Goal: Task Accomplishment & Management: Manage account settings

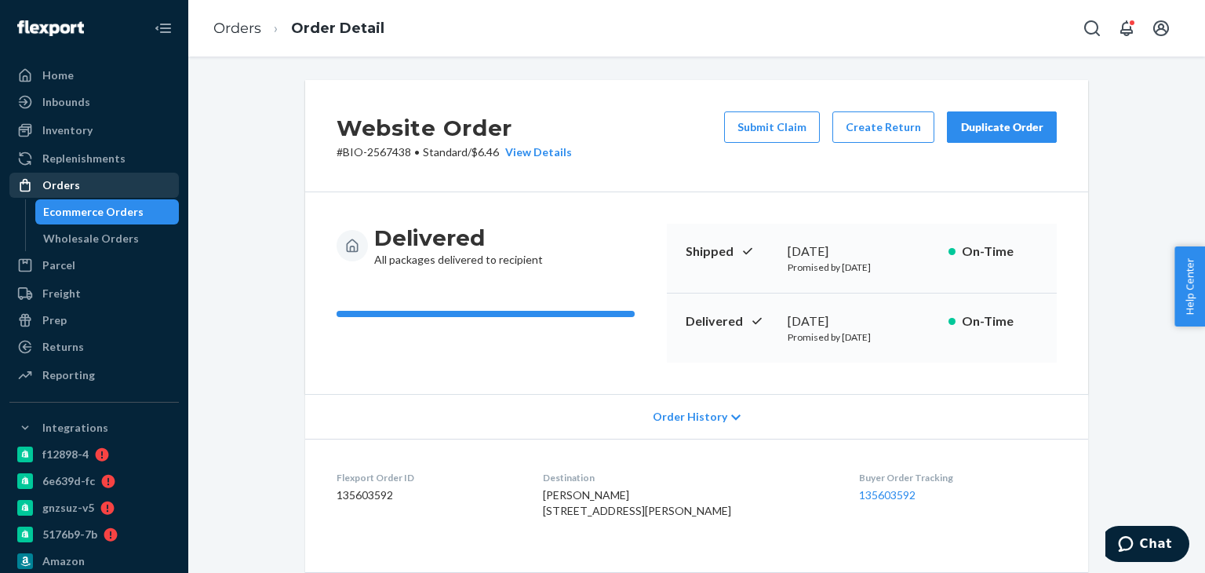
scroll to position [392, 0]
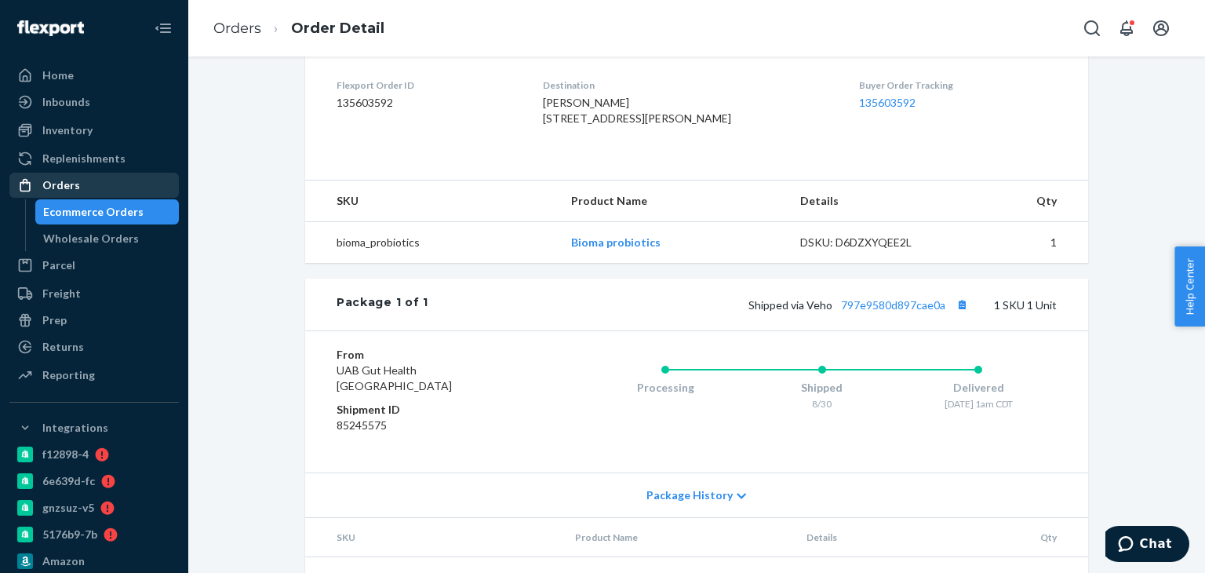
click at [142, 180] on div "Orders" at bounding box center [94, 185] width 166 height 22
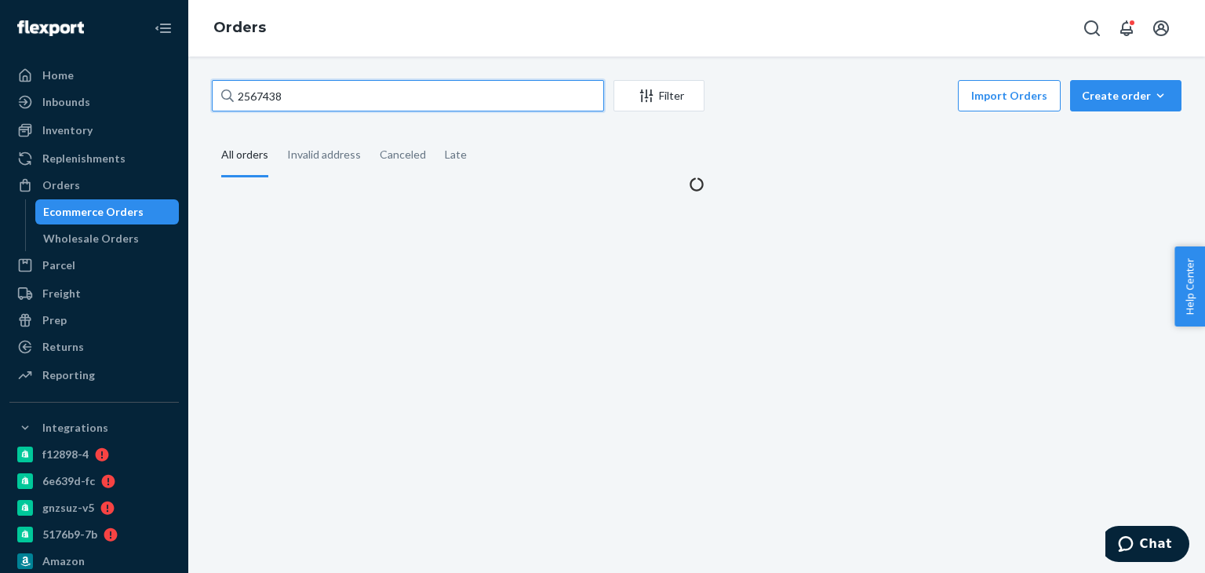
drag, startPoint x: 333, startPoint y: 100, endPoint x: 232, endPoint y: 100, distance: 100.4
click at [212, 97] on input "2567438" at bounding box center [408, 95] width 392 height 31
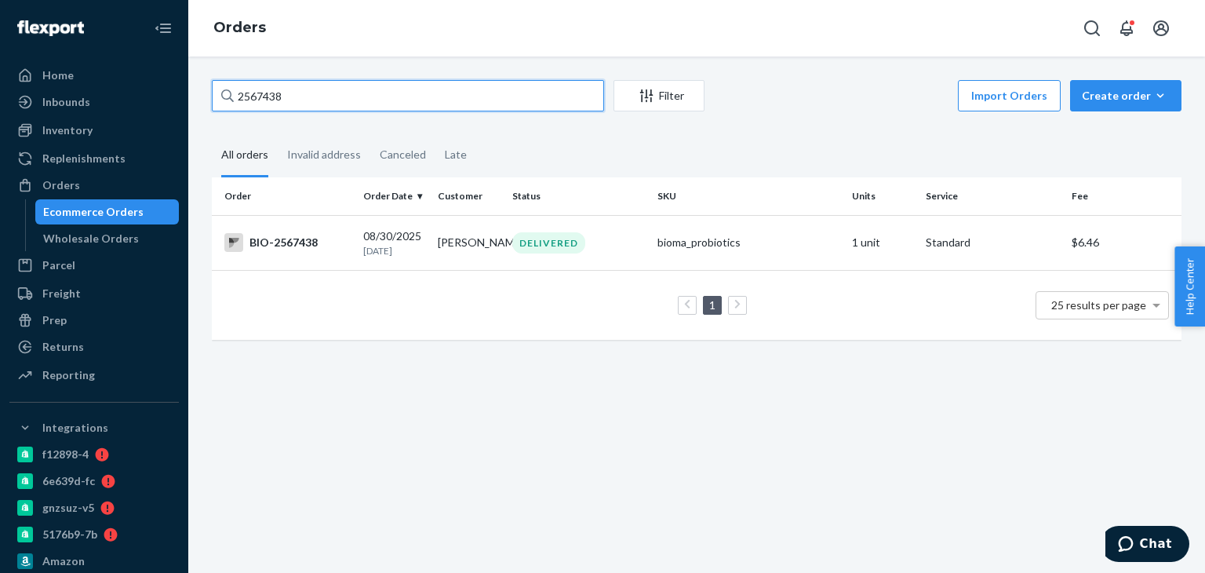
paste input "726605"
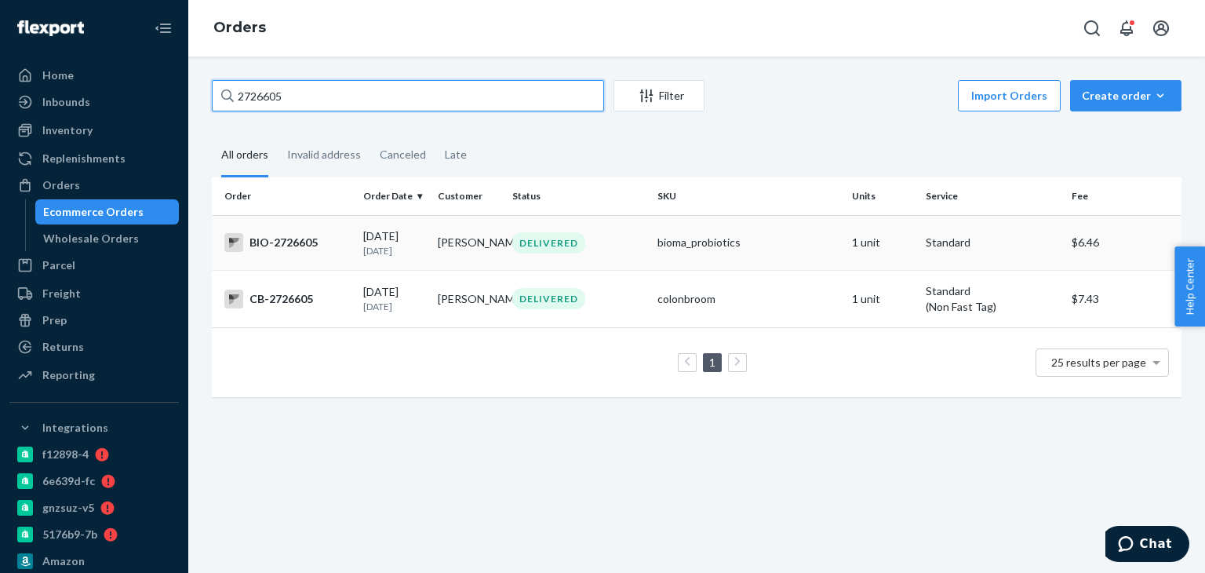
type input "2726605"
click at [509, 246] on div "DELIVERED" at bounding box center [578, 242] width 139 height 21
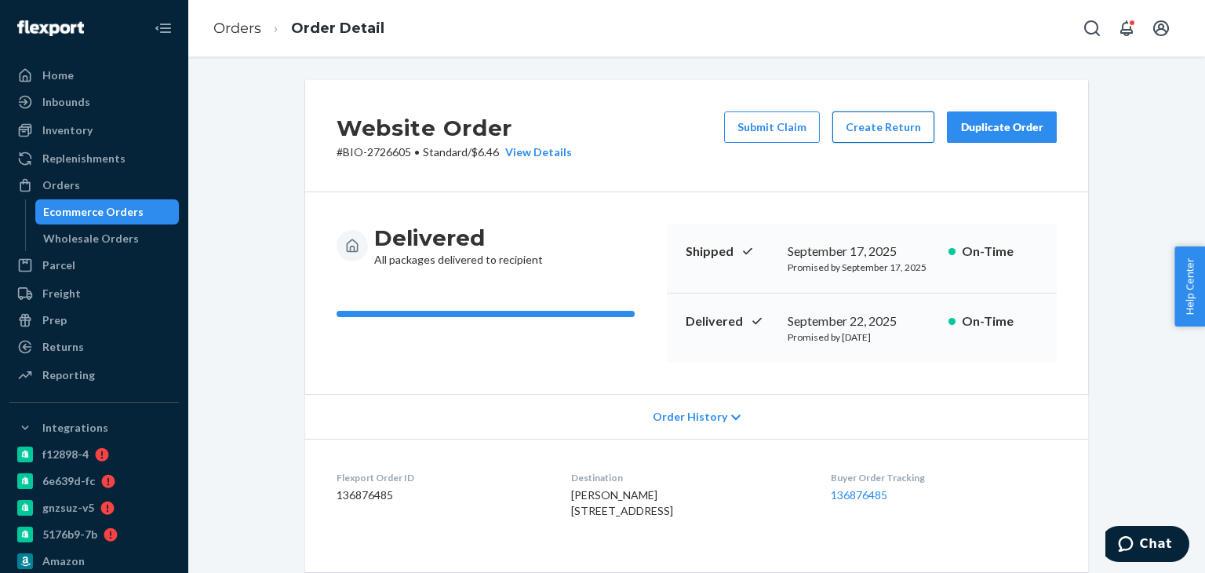
click at [852, 137] on button "Create Return" at bounding box center [883, 126] width 102 height 31
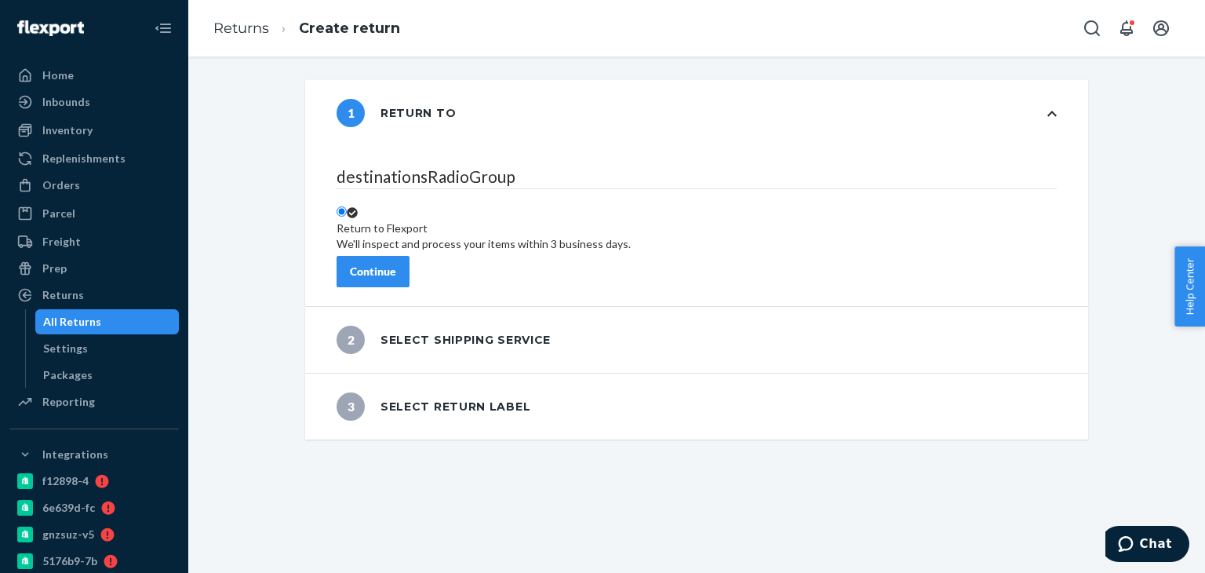
click at [358, 207] on icon at bounding box center [352, 212] width 11 height 11
click at [347, 206] on input "Return to Flexport We'll inspect and process your items within 3 business days." at bounding box center [342, 211] width 10 height 10
click at [396, 264] on div "Continue" at bounding box center [373, 272] width 46 height 16
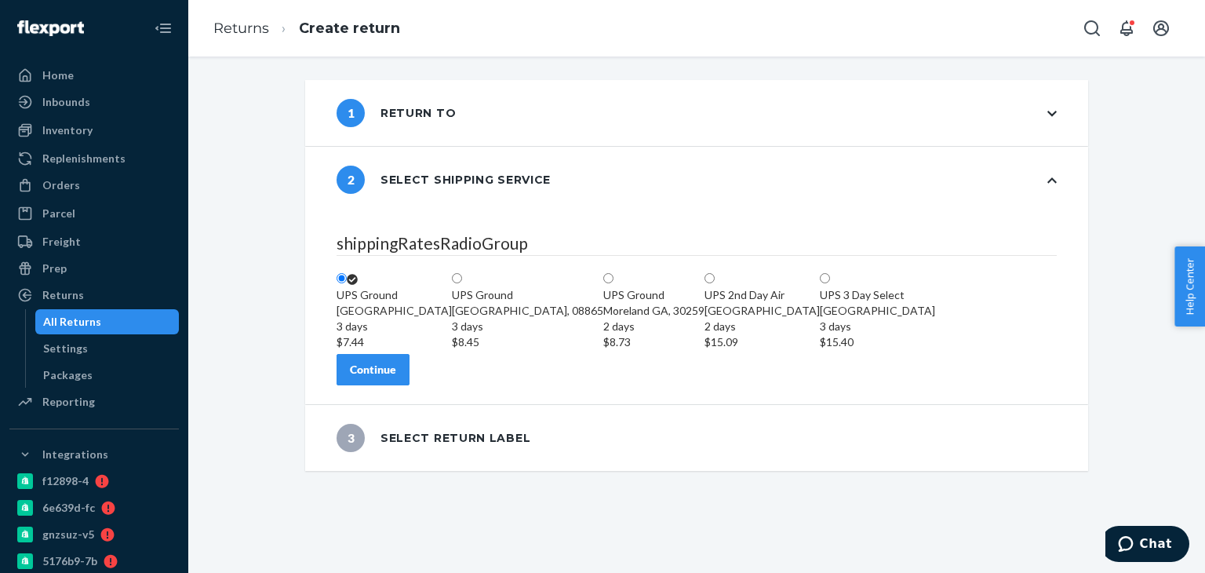
click at [408, 385] on button "Continue" at bounding box center [373, 369] width 73 height 31
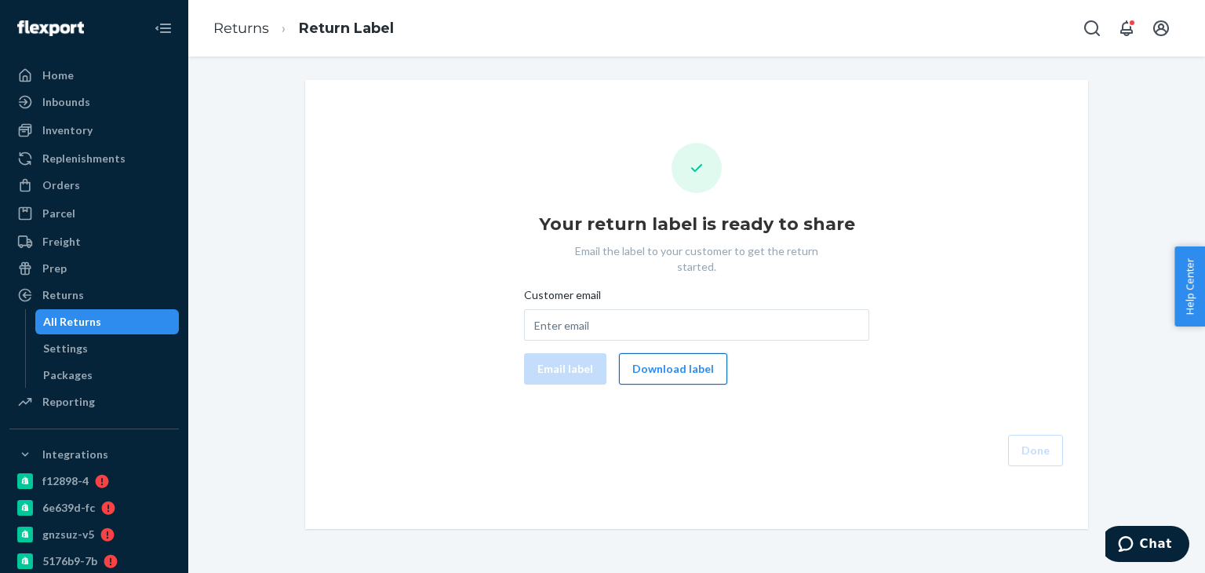
click at [656, 359] on button "Download label" at bounding box center [673, 368] width 108 height 31
click at [75, 195] on div "Orders" at bounding box center [94, 185] width 166 height 22
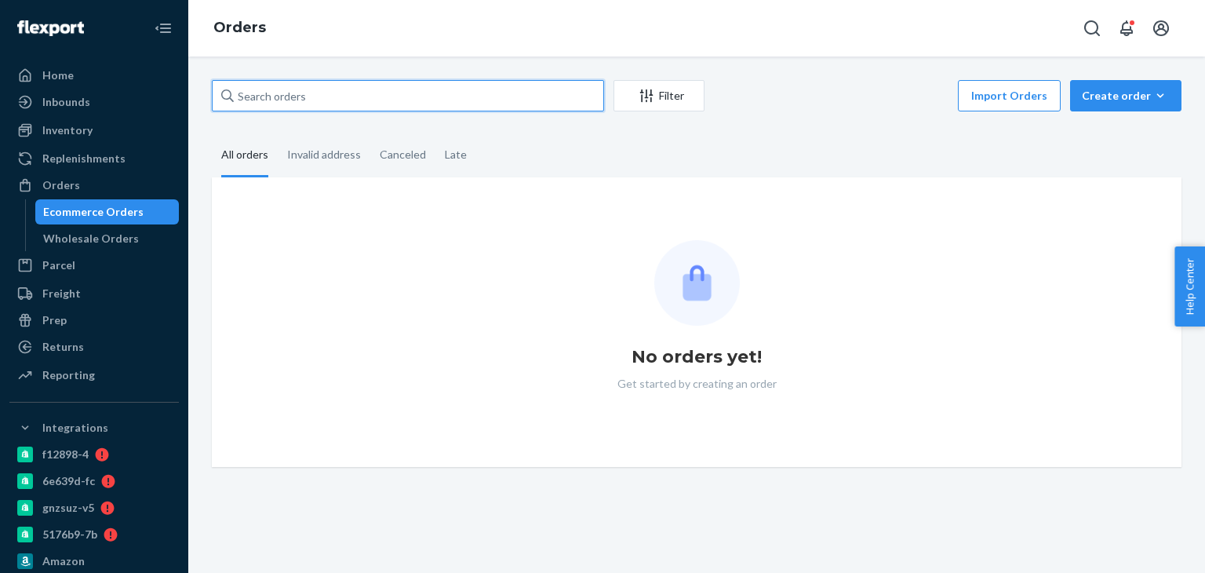
paste input "2738946"
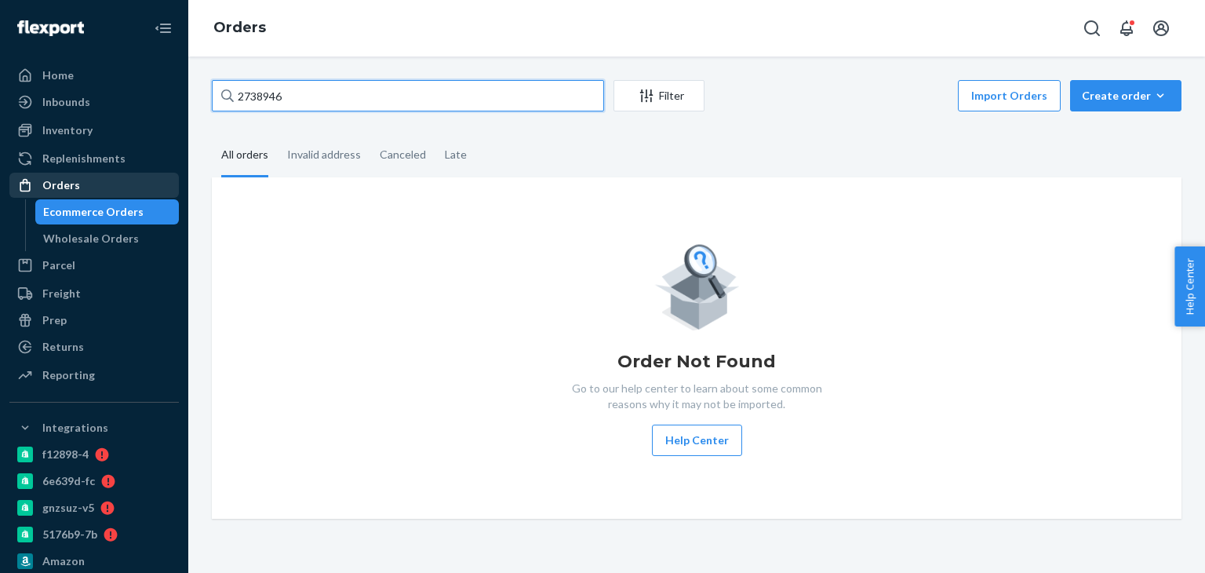
type input "2738946"
click at [85, 182] on div "Orders" at bounding box center [94, 185] width 166 height 22
drag, startPoint x: 272, startPoint y: 93, endPoint x: 217, endPoint y: 102, distance: 56.4
click at [217, 102] on input "2738946" at bounding box center [408, 95] width 392 height 31
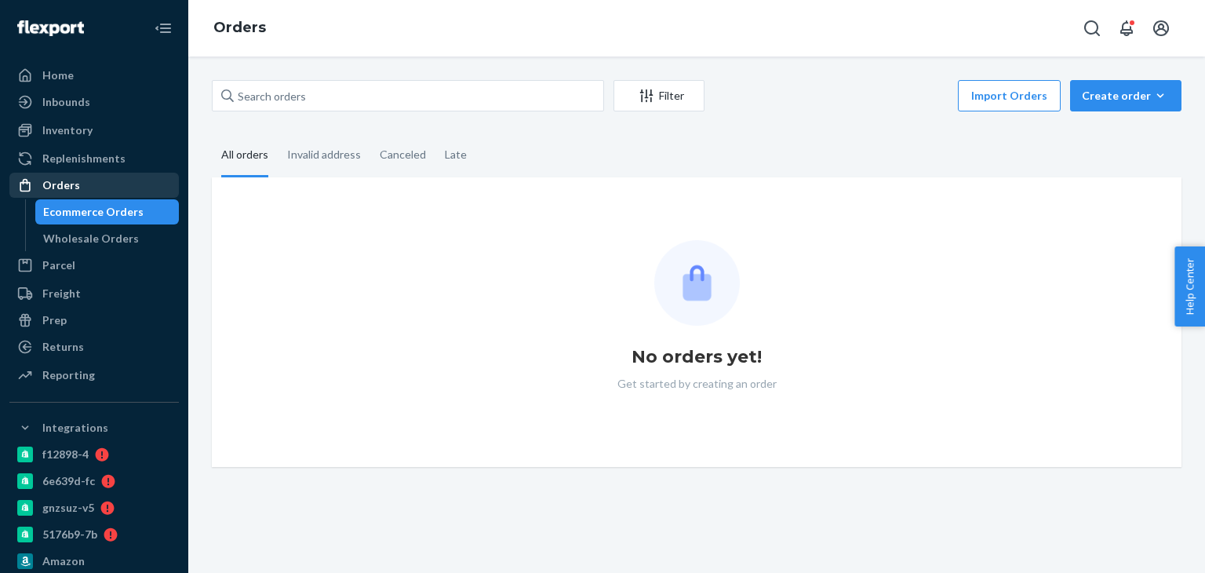
click at [44, 194] on div "Orders" at bounding box center [94, 185] width 166 height 22
click at [76, 184] on div "Orders" at bounding box center [61, 185] width 38 height 16
paste input "2738946"
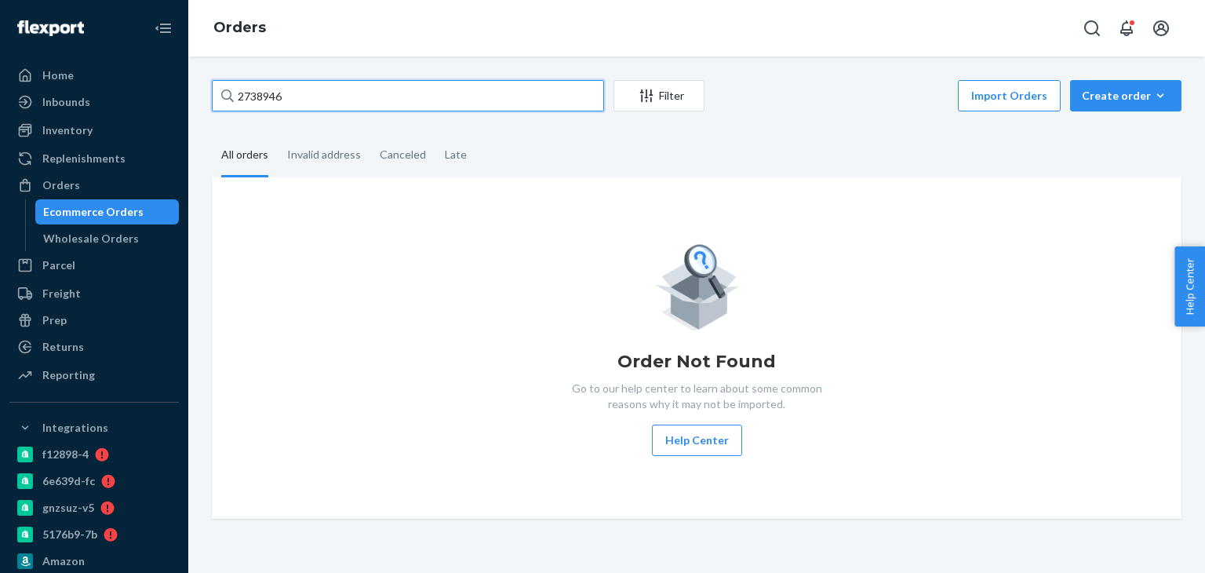
type input "2738946"
click at [508, 249] on div "Order Not Found Go to our help center to learn about some common reasons why it…" at bounding box center [696, 348] width 945 height 216
click at [77, 76] on div "Home" at bounding box center [94, 75] width 166 height 22
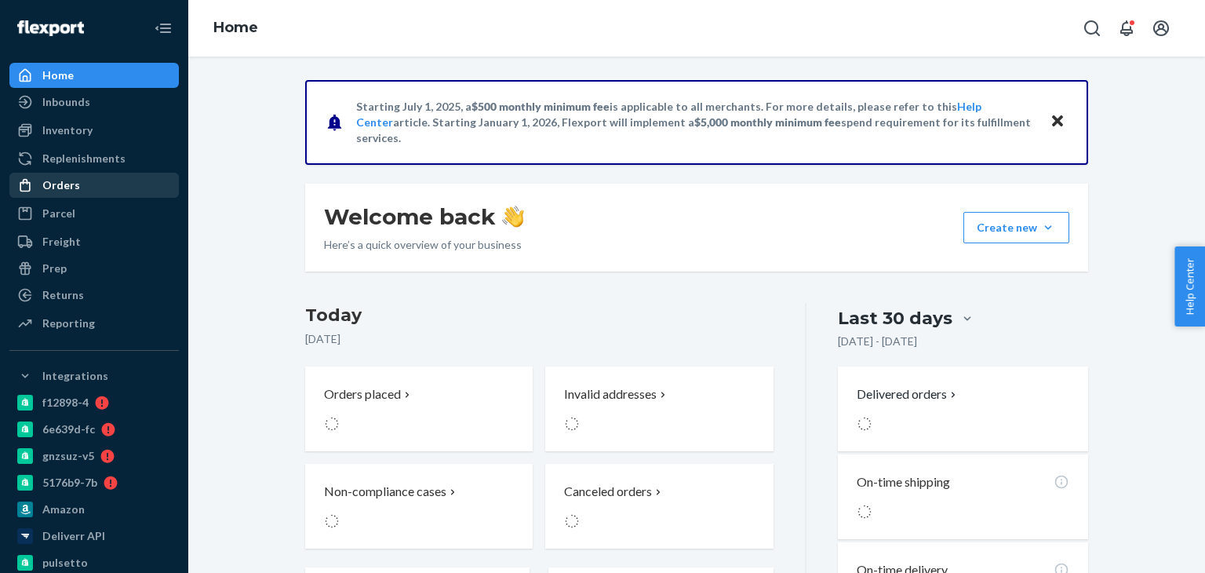
drag, startPoint x: 60, startPoint y: 186, endPoint x: 113, endPoint y: 187, distance: 52.6
click at [62, 186] on div "Orders" at bounding box center [61, 185] width 38 height 16
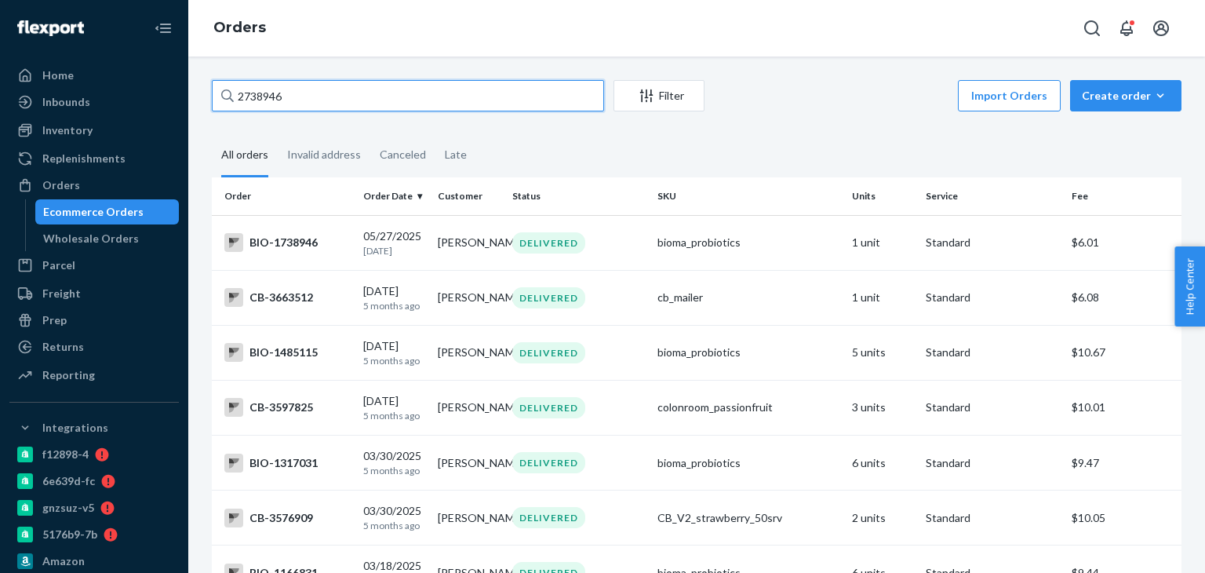
drag, startPoint x: 286, startPoint y: 101, endPoint x: 504, endPoint y: 107, distance: 218.2
click at [510, 107] on input "2738946" at bounding box center [408, 95] width 392 height 31
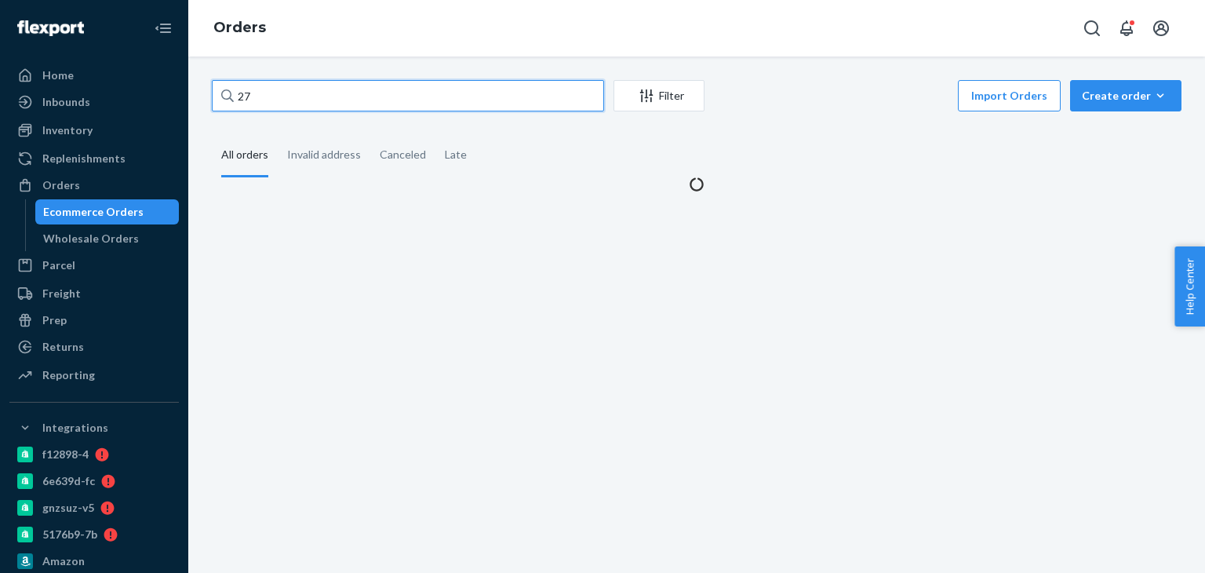
type input "2"
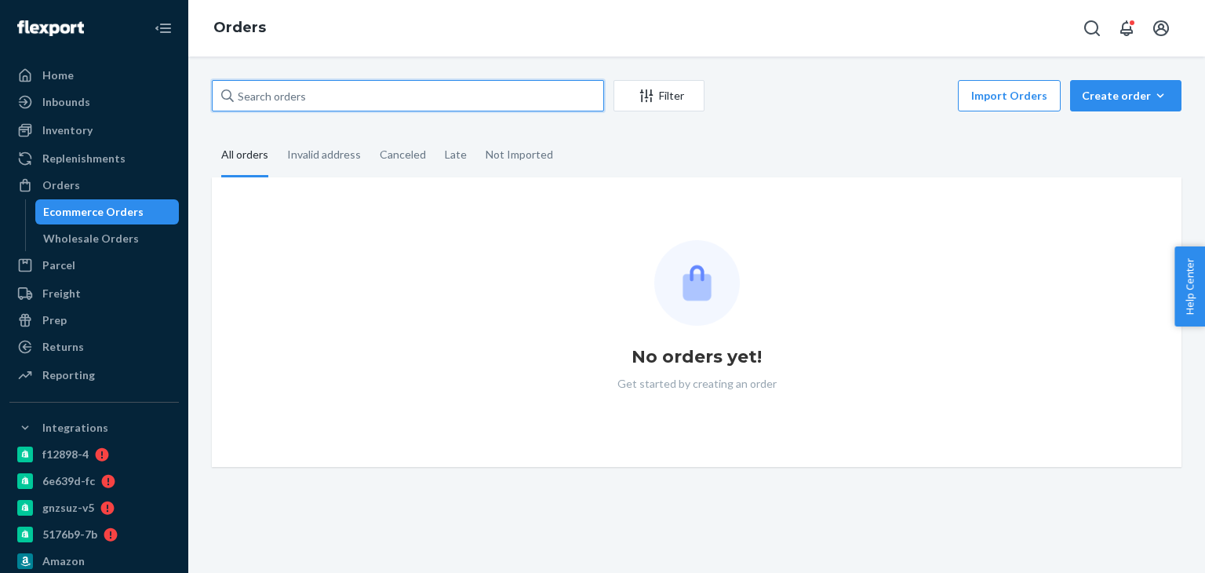
paste input "2738946"
type input "2738946"
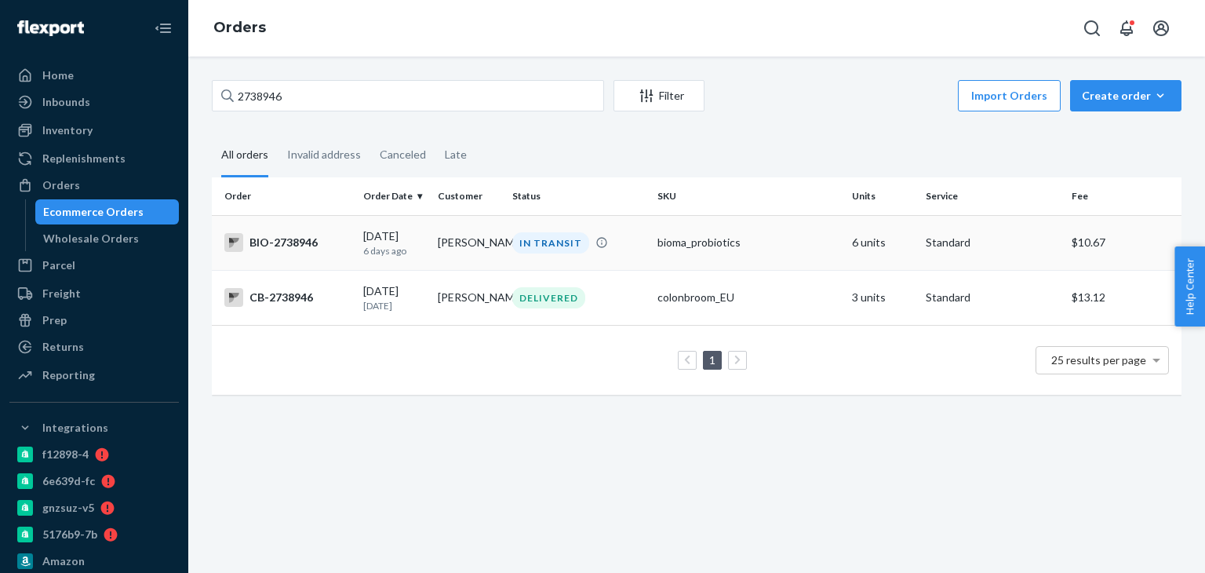
click at [514, 250] on div "IN TRANSIT" at bounding box center [550, 242] width 77 height 21
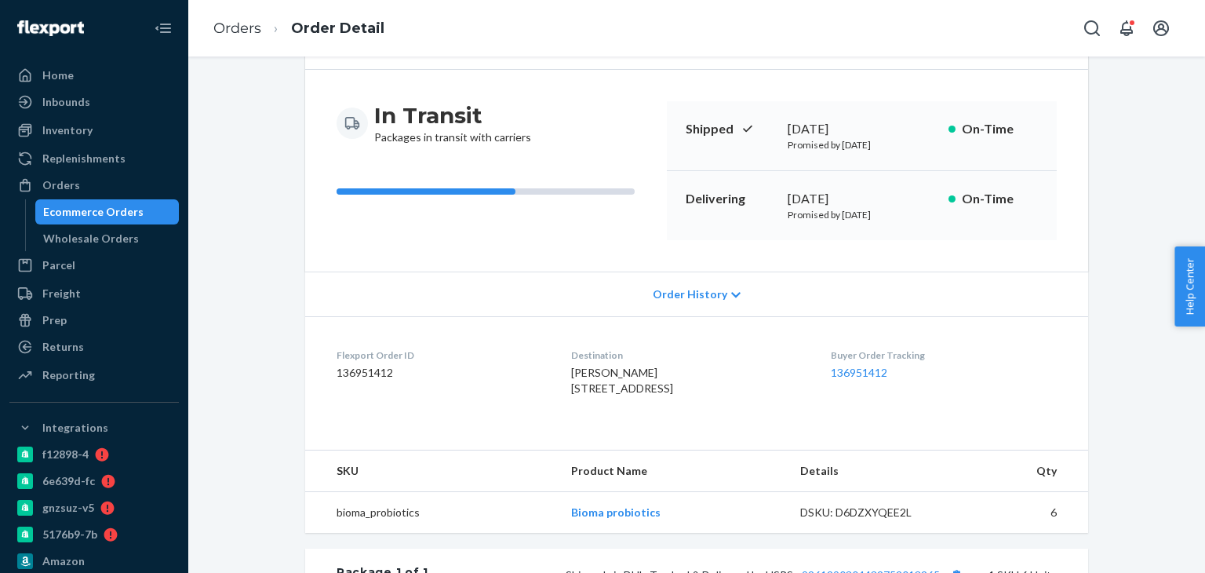
scroll to position [157, 0]
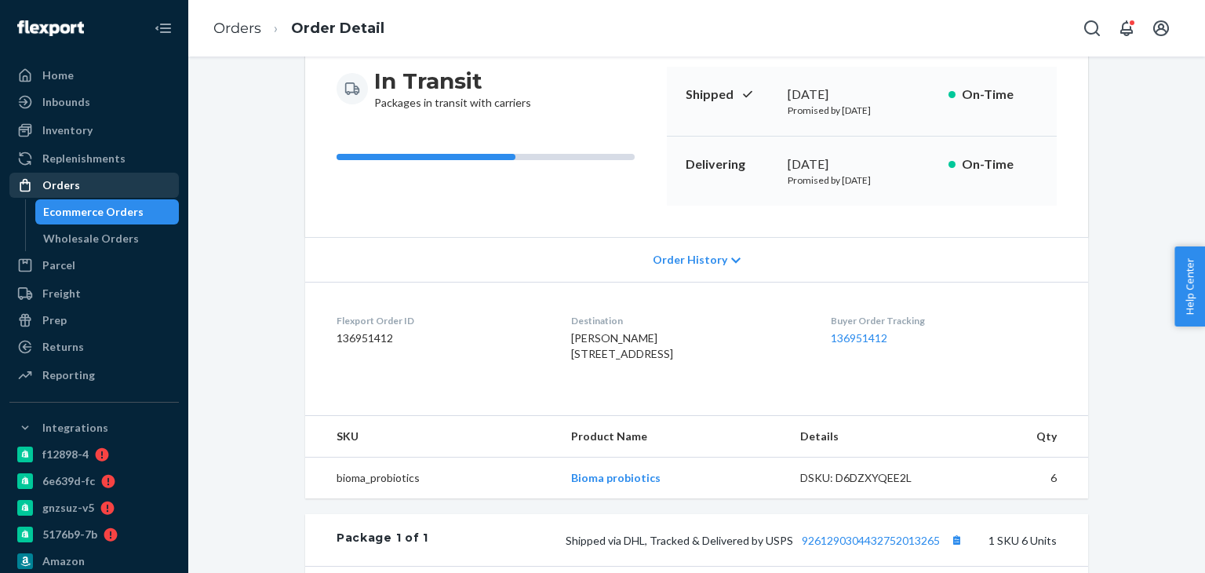
click at [100, 185] on div "Orders" at bounding box center [94, 185] width 166 height 22
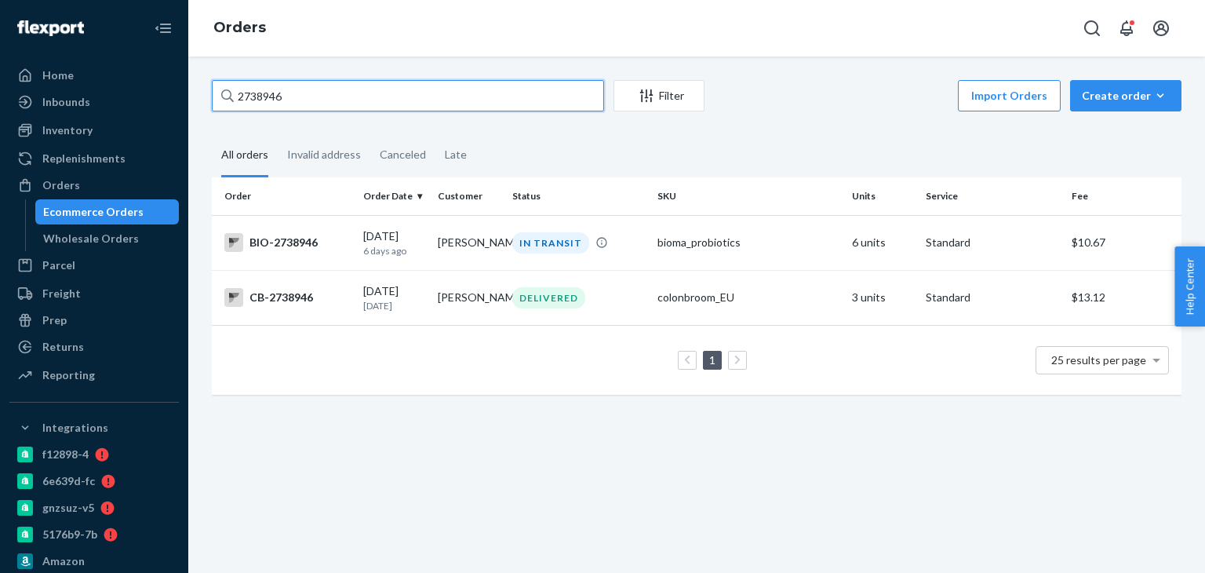
drag, startPoint x: 340, startPoint y: 90, endPoint x: 235, endPoint y: 92, distance: 105.1
click at [235, 92] on input "2738946" at bounding box center [408, 95] width 392 height 31
paste input "77081"
click at [235, 101] on input "2777081" at bounding box center [408, 95] width 392 height 31
click at [239, 104] on input "2777081" at bounding box center [408, 95] width 392 height 31
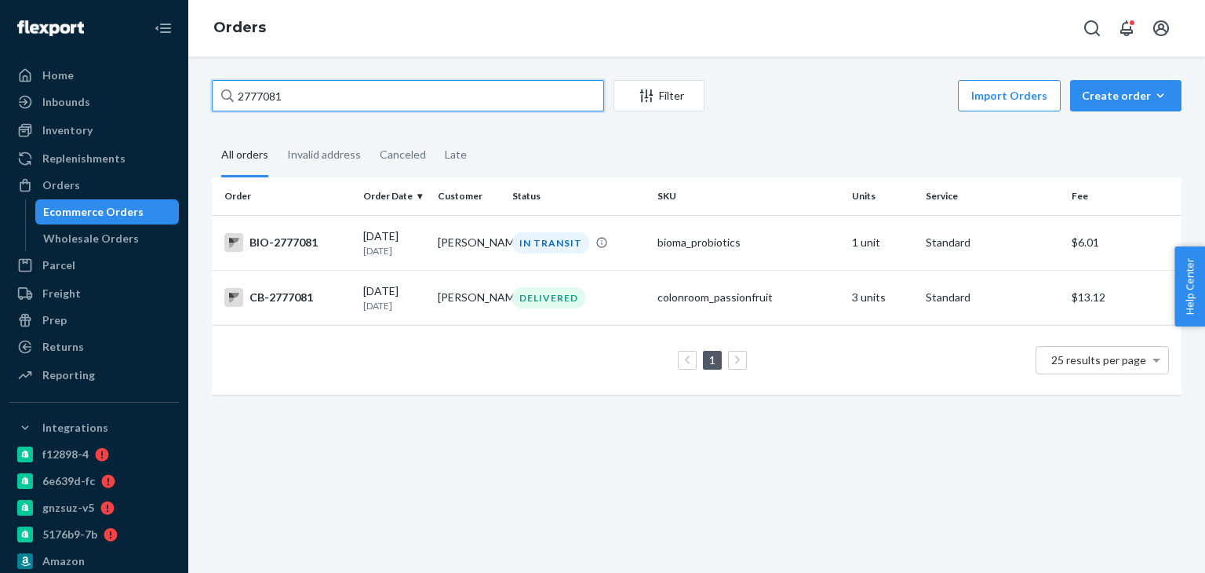
type input "2777081"
click at [519, 246] on div "IN TRANSIT" at bounding box center [550, 242] width 77 height 21
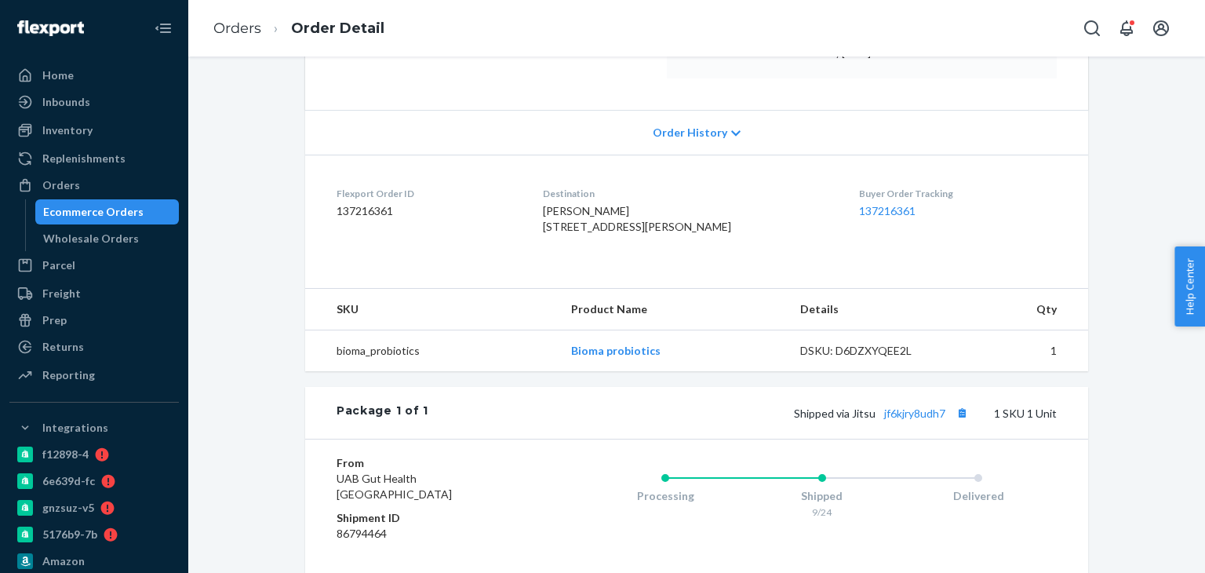
scroll to position [314, 0]
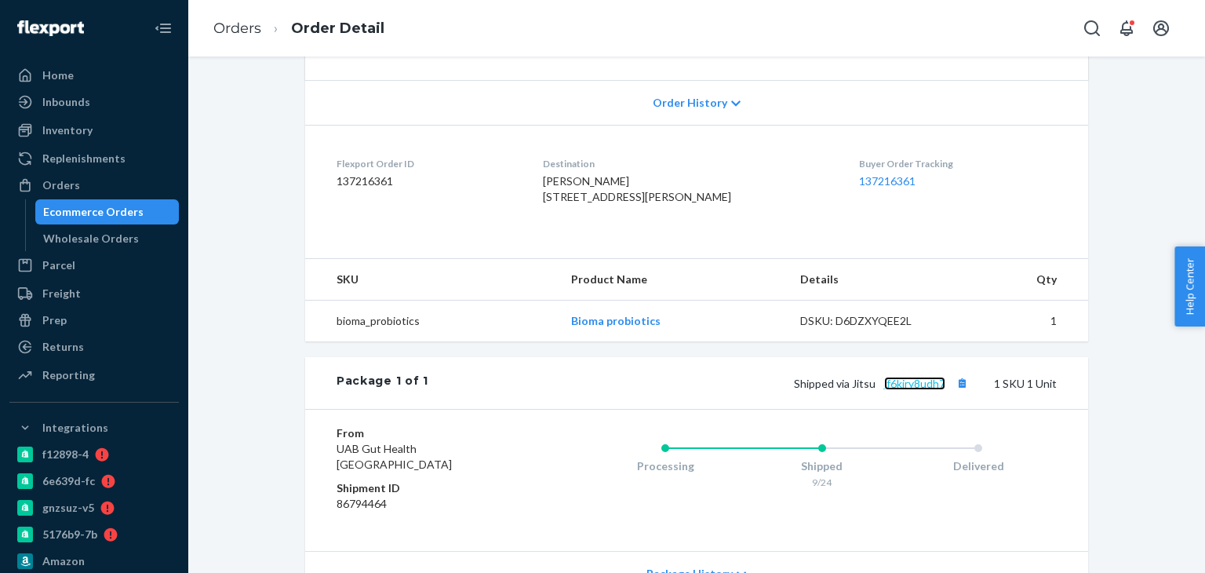
click at [901, 390] on link "jf6kjry8udh7" at bounding box center [914, 383] width 61 height 13
drag, startPoint x: 82, startPoint y: 188, endPoint x: 130, endPoint y: 170, distance: 51.1
click at [82, 189] on div "Orders" at bounding box center [94, 185] width 166 height 22
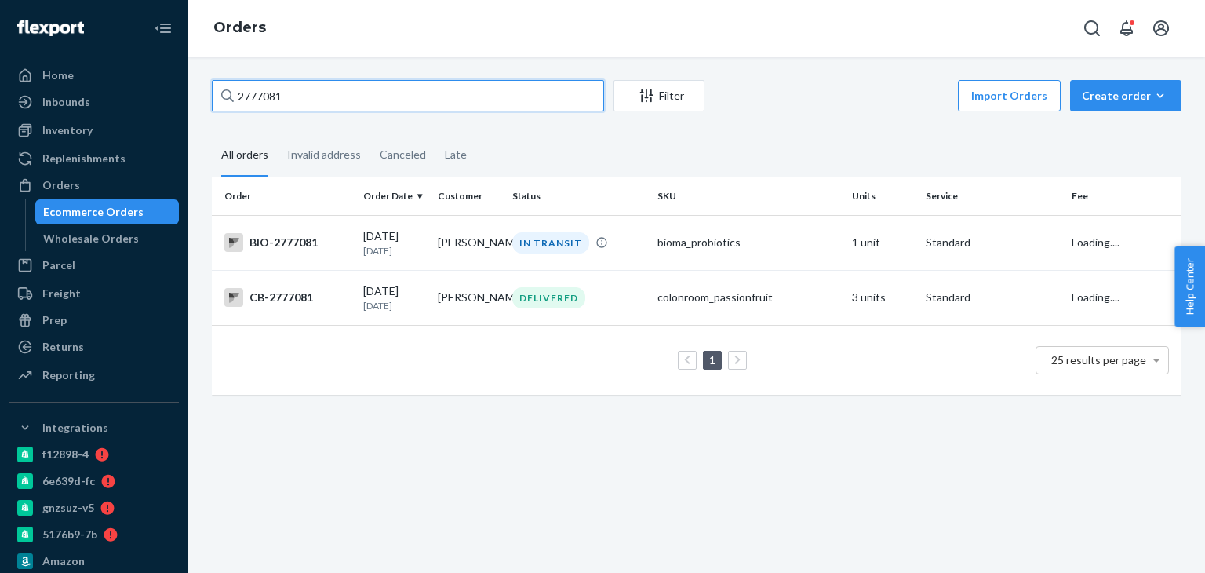
drag, startPoint x: 324, startPoint y: 106, endPoint x: 229, endPoint y: 103, distance: 95.0
click at [220, 111] on input "2777081" at bounding box center [408, 95] width 392 height 31
paste input "2709657"
type input "2709657"
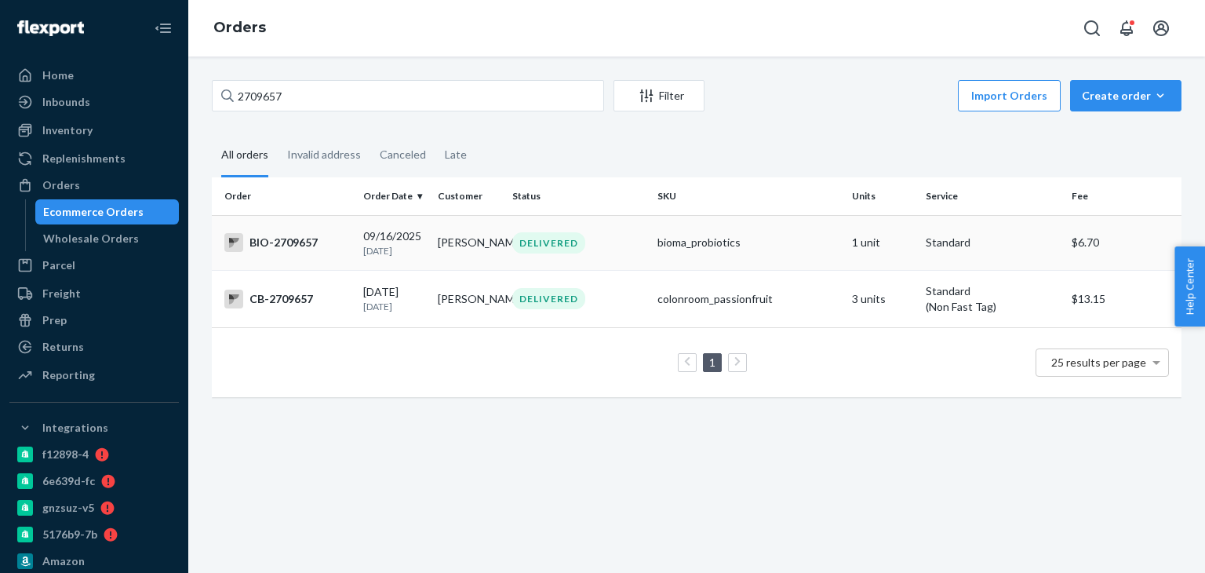
click at [495, 234] on td "Paula Gordon" at bounding box center [469, 242] width 75 height 55
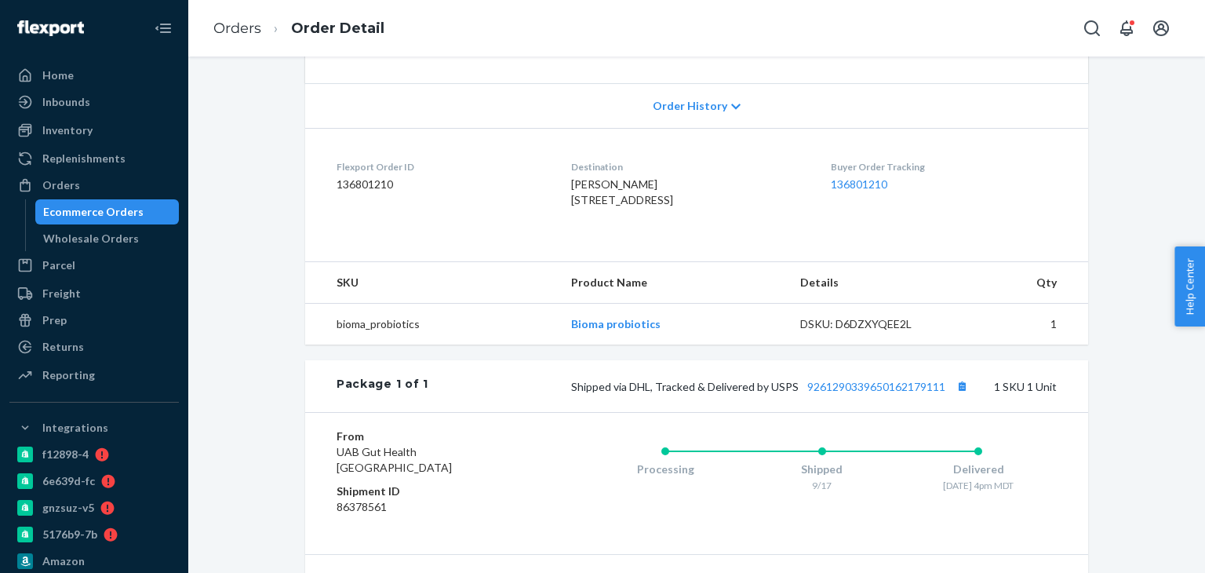
scroll to position [314, 0]
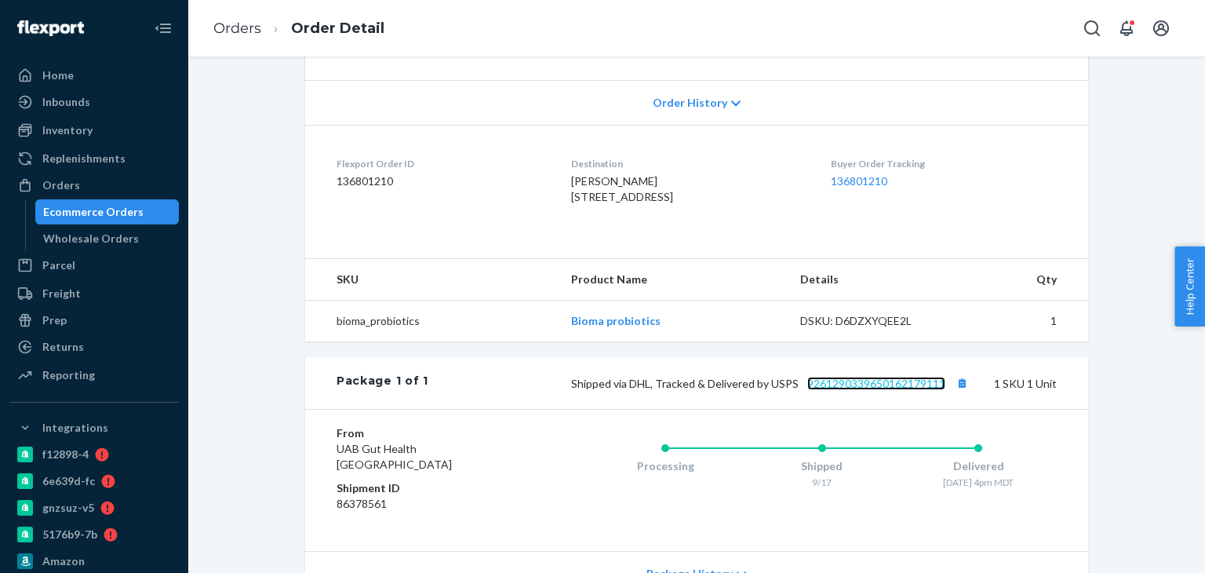
click at [861, 390] on link "9261290339650162179111" at bounding box center [876, 383] width 138 height 13
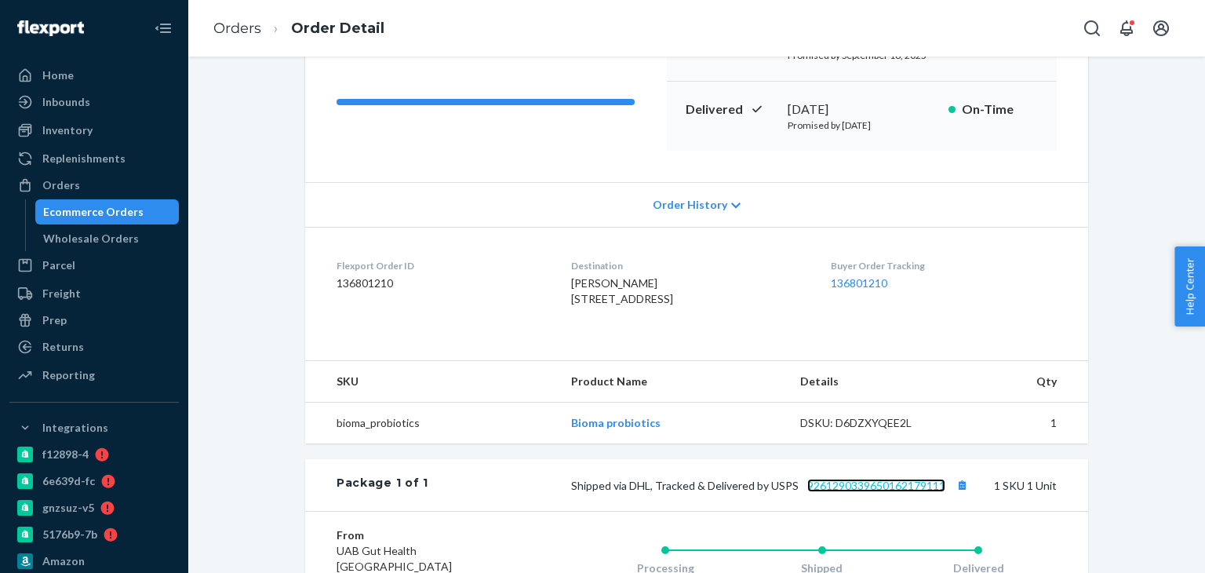
scroll to position [157, 0]
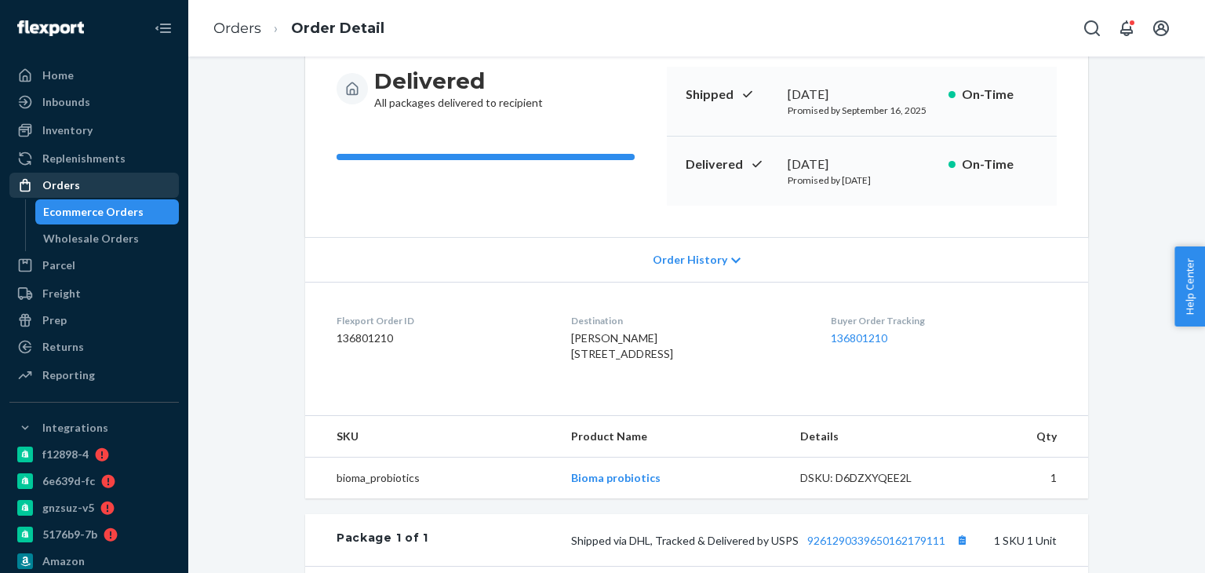
click at [113, 191] on div "Orders" at bounding box center [94, 185] width 166 height 22
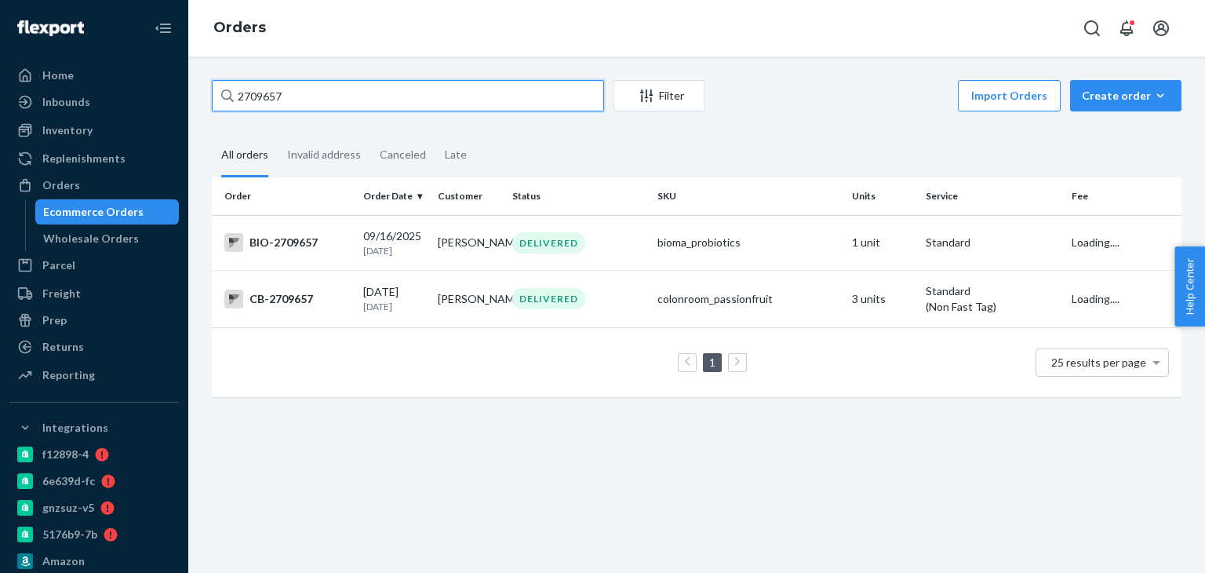
drag, startPoint x: 301, startPoint y: 98, endPoint x: 228, endPoint y: 100, distance: 73.8
click at [228, 100] on div "2709657" at bounding box center [408, 95] width 392 height 31
paste input "85431"
type input "2785431"
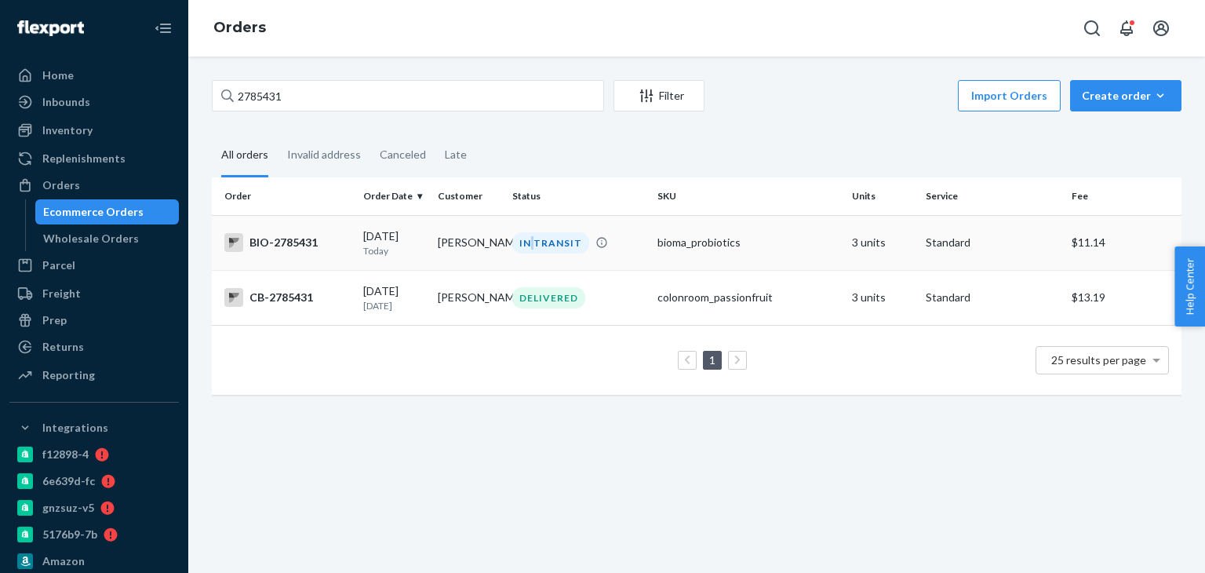
click at [530, 253] on td "IN TRANSIT" at bounding box center [578, 242] width 145 height 55
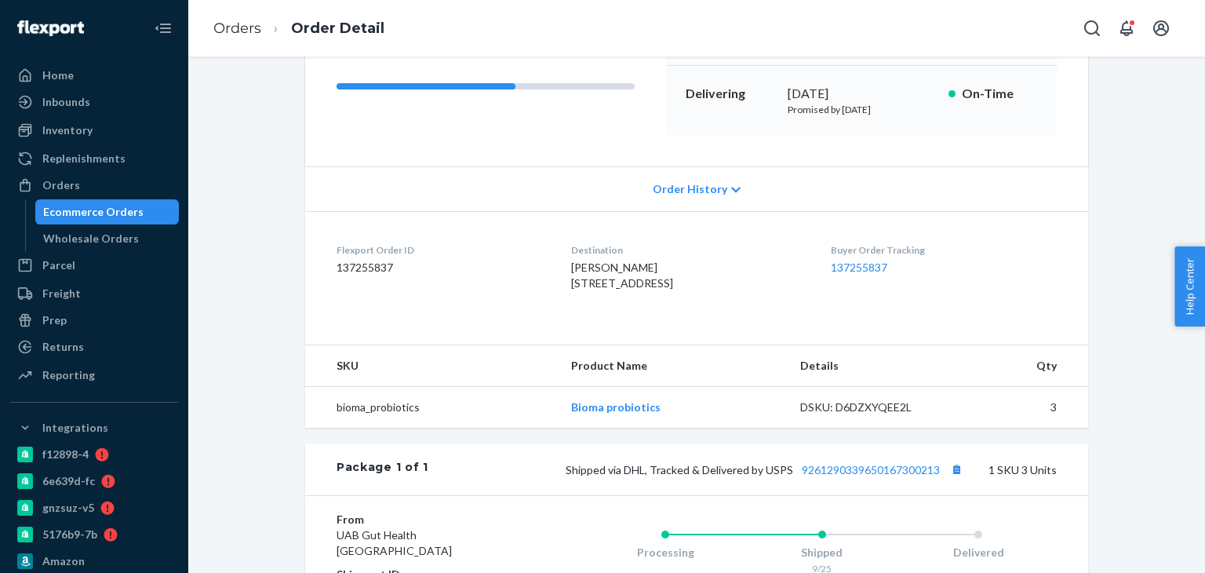
scroll to position [235, 0]
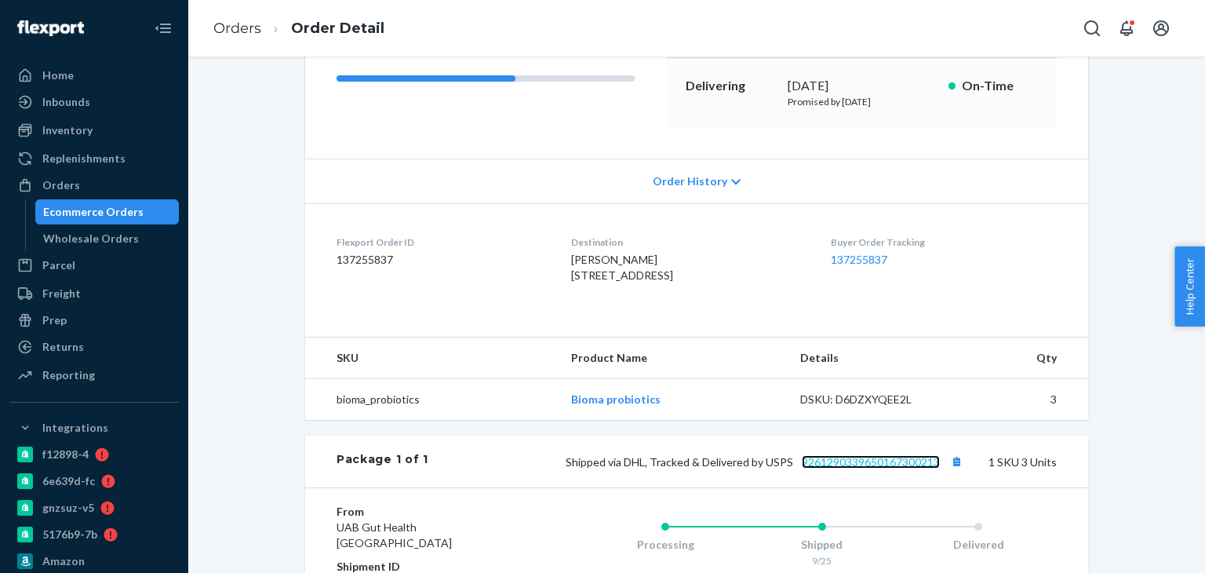
click at [832, 468] on link "9261290339650167300213" at bounding box center [871, 461] width 138 height 13
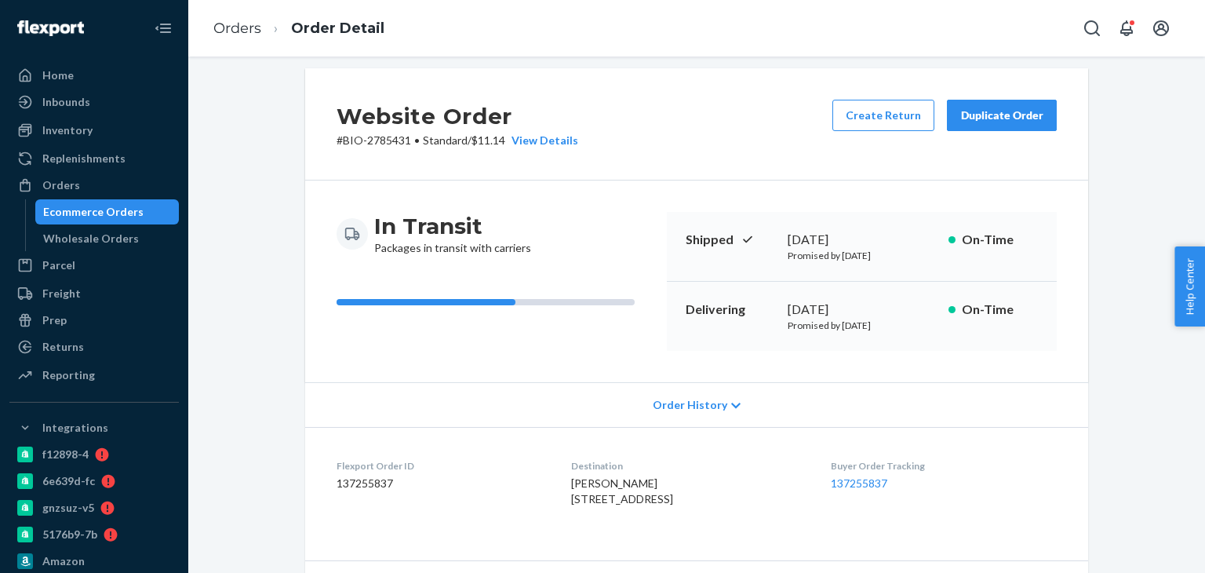
scroll to position [0, 0]
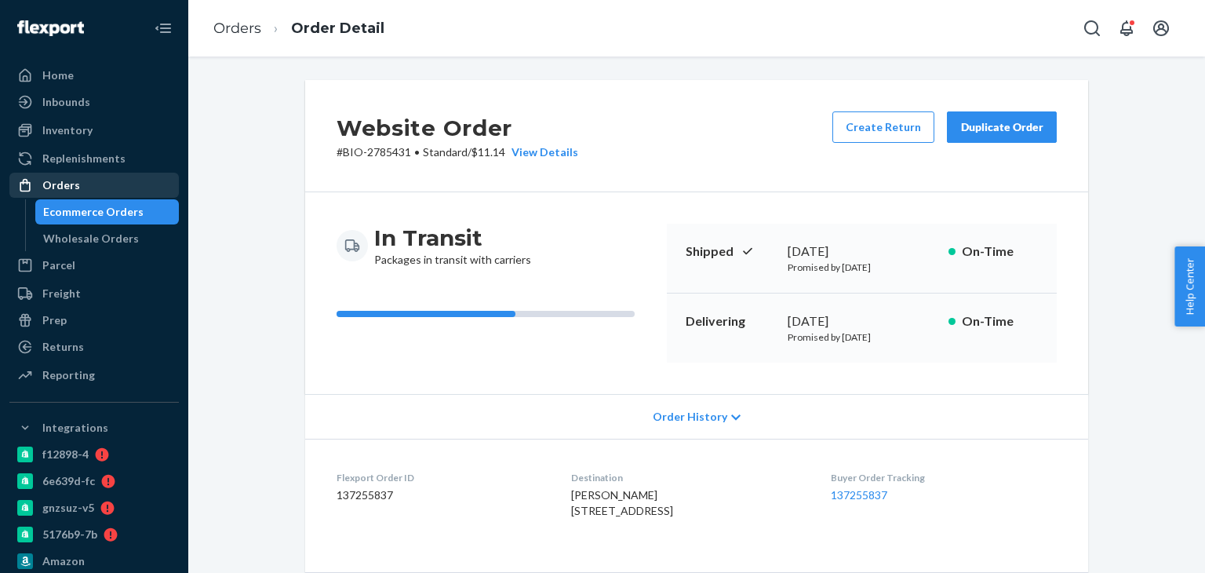
click at [146, 173] on link "Orders" at bounding box center [93, 185] width 169 height 25
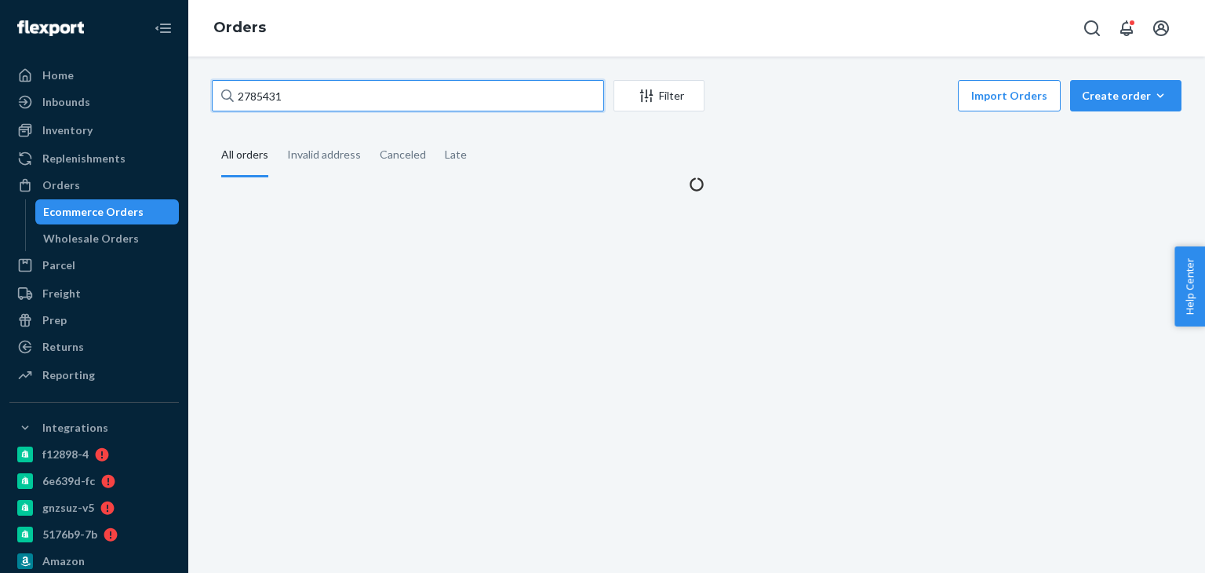
drag, startPoint x: 313, startPoint y: 88, endPoint x: 229, endPoint y: 90, distance: 84.0
click at [229, 90] on div "2785431" at bounding box center [408, 95] width 392 height 31
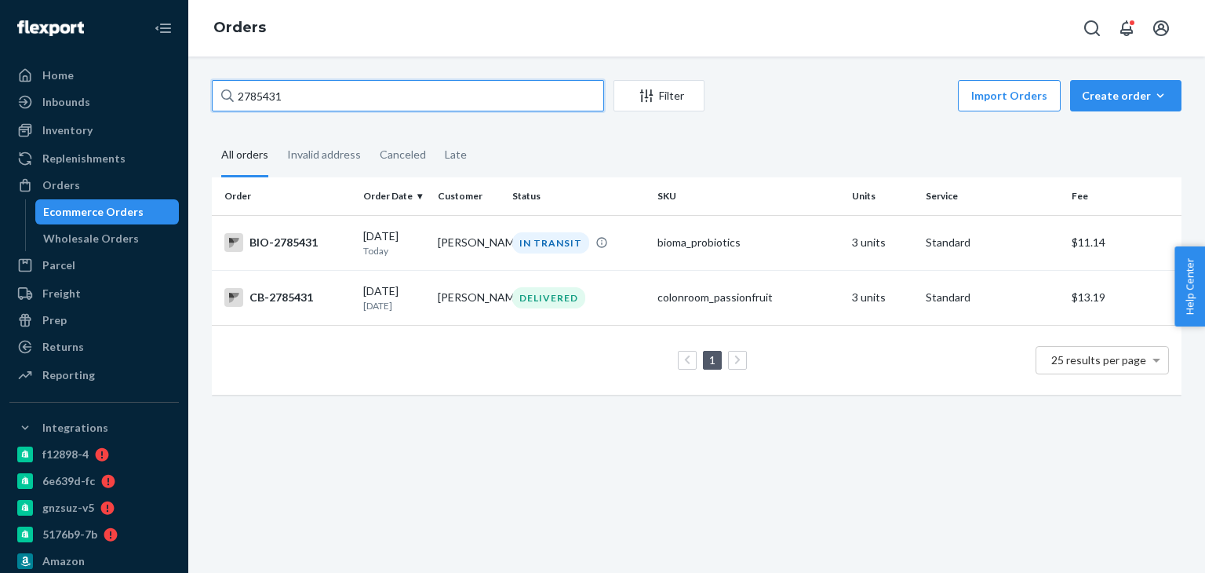
paste input "1377"
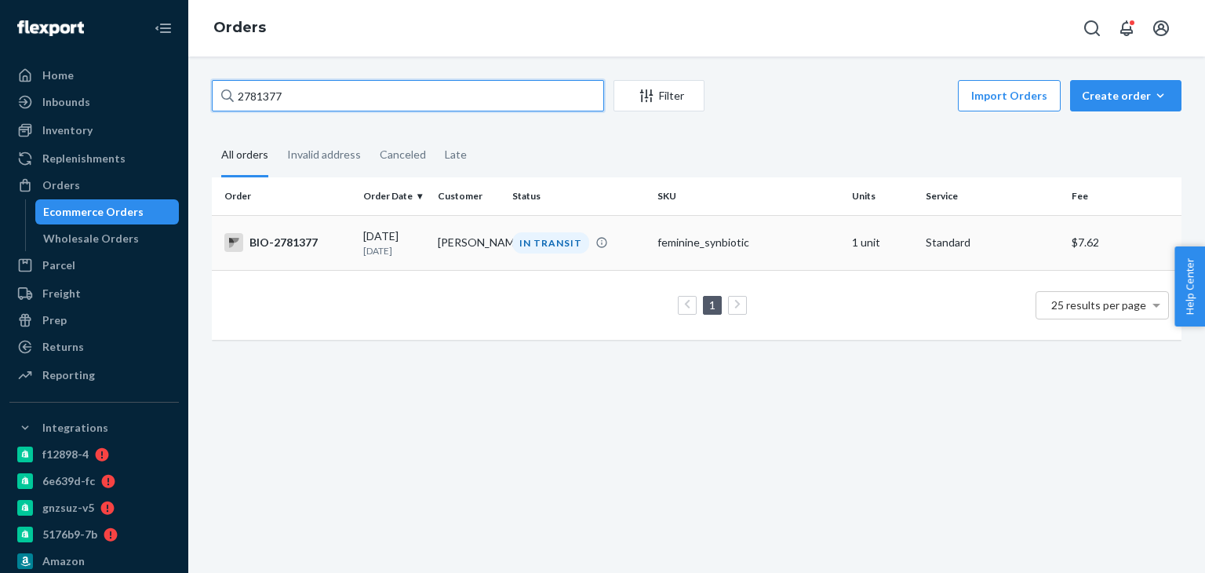
type input "2781377"
click at [530, 243] on div "IN TRANSIT" at bounding box center [550, 242] width 77 height 21
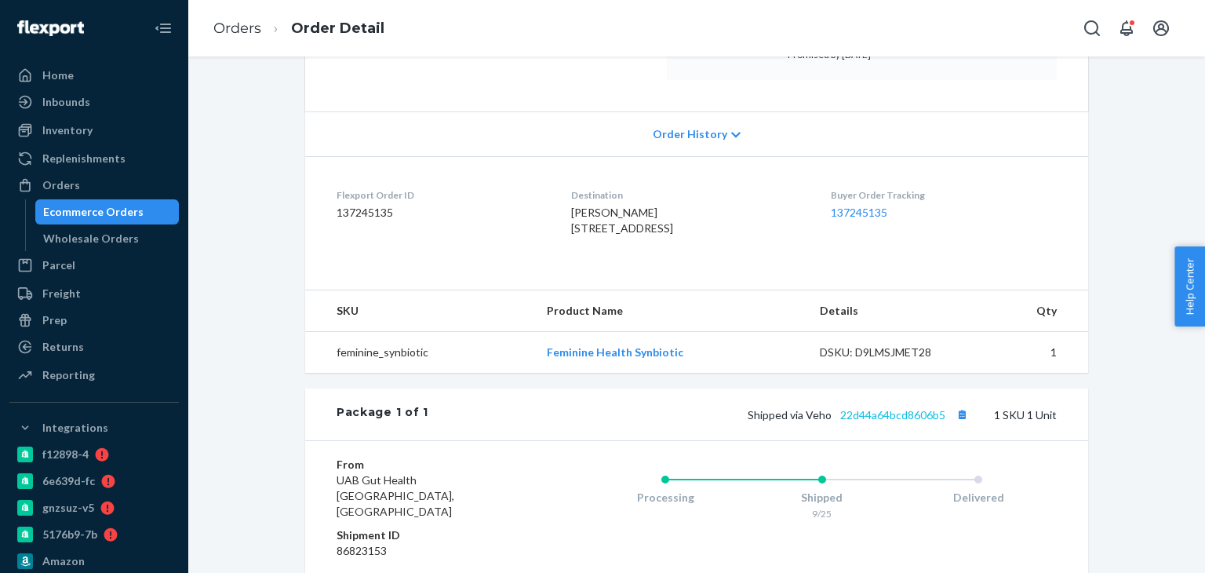
scroll to position [314, 0]
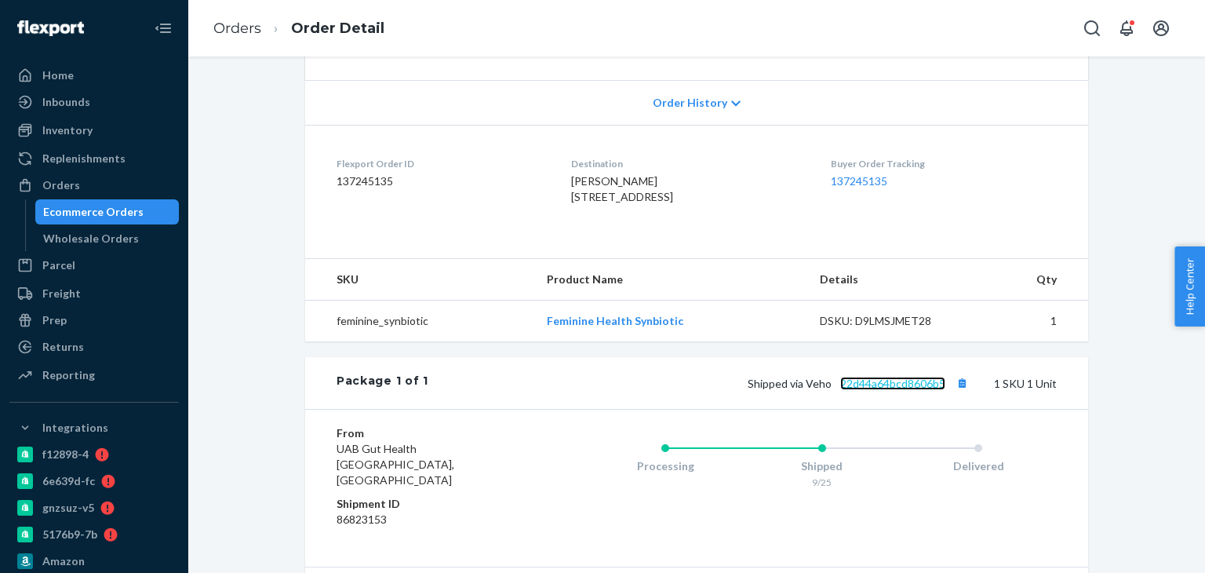
click at [872, 390] on link "22d44a64bcd8606b5" at bounding box center [892, 383] width 105 height 13
drag, startPoint x: 98, startPoint y: 180, endPoint x: 162, endPoint y: 162, distance: 66.8
click at [98, 180] on div "Orders" at bounding box center [94, 185] width 166 height 22
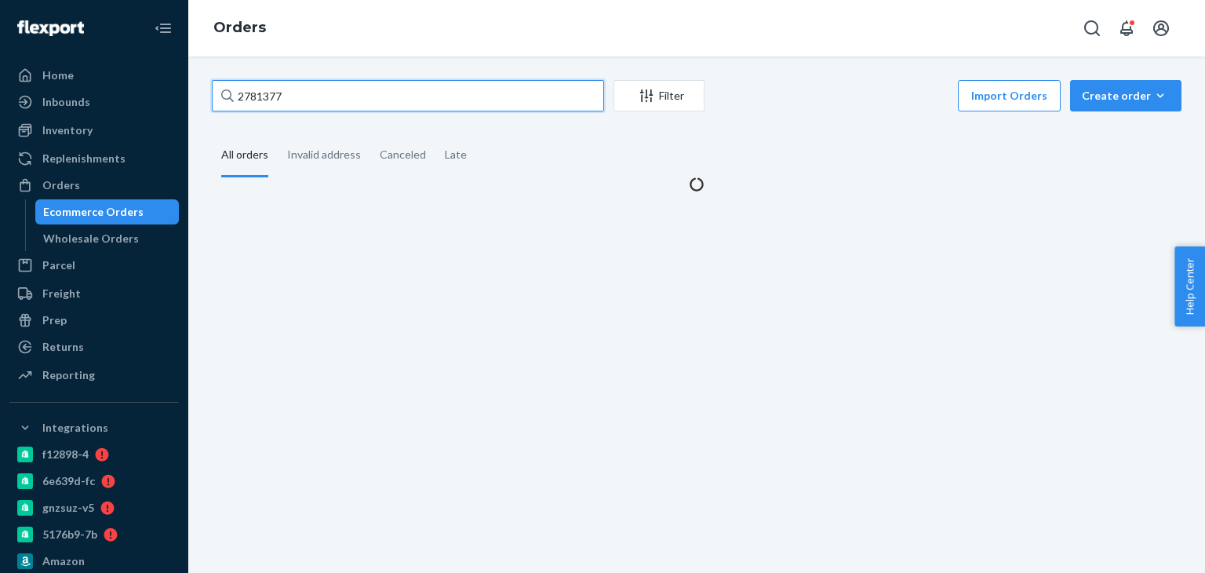
drag, startPoint x: 316, startPoint y: 97, endPoint x: 224, endPoint y: 90, distance: 92.0
click at [222, 89] on div "2781377" at bounding box center [408, 95] width 392 height 31
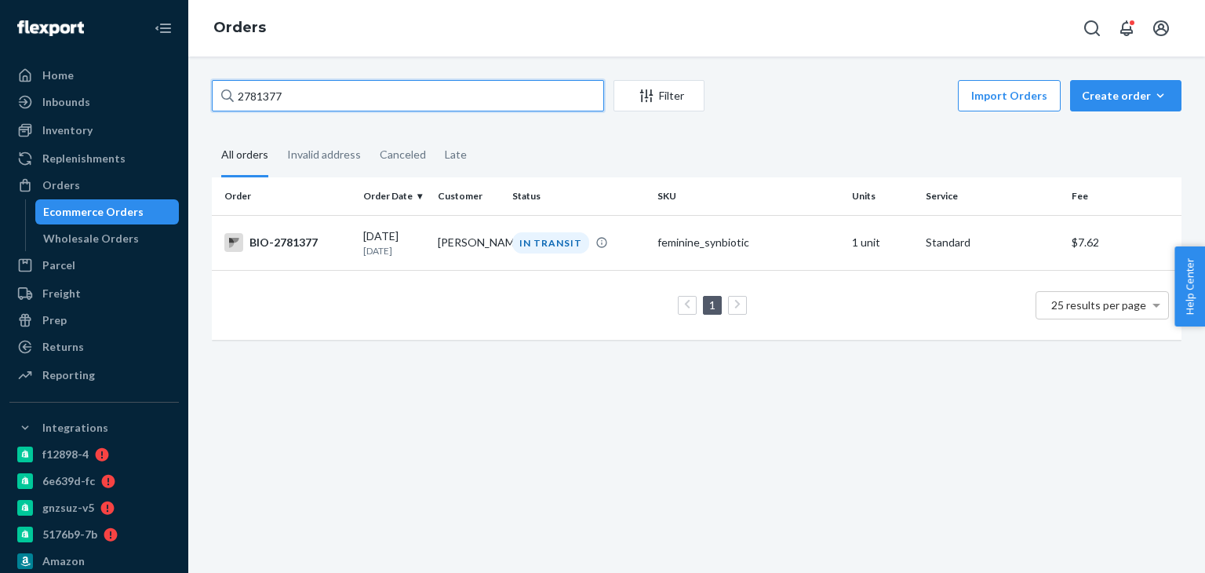
paste input "96234"
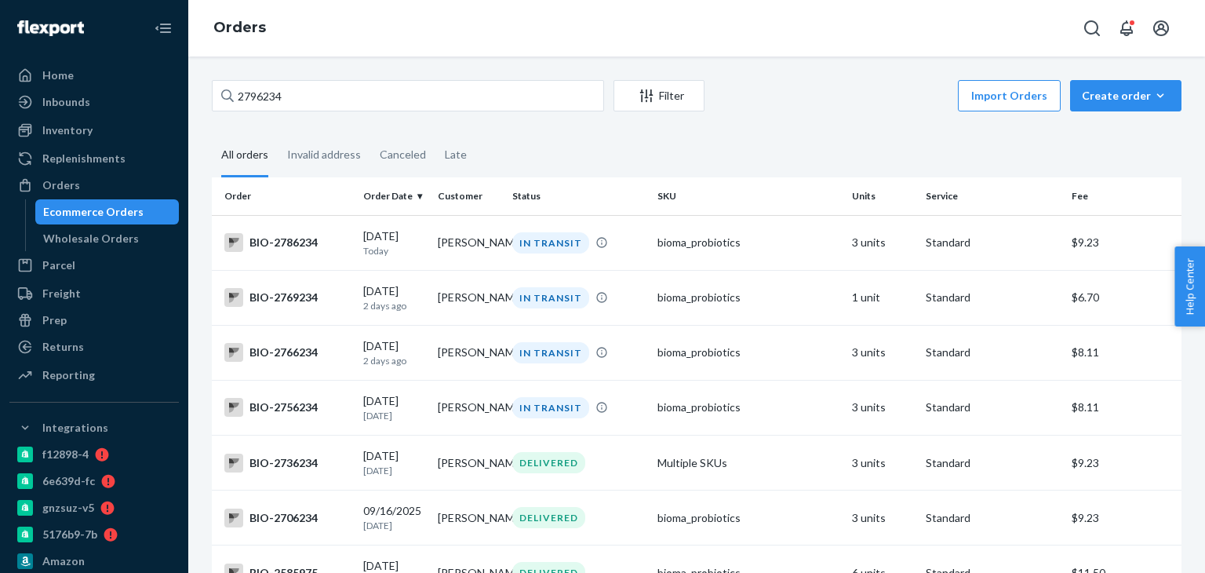
click at [329, 59] on div "2796234 Filter Import Orders Create order Ecommerce order Removal order All ord…" at bounding box center [696, 314] width 1017 height 516
click at [287, 93] on input "2796234" at bounding box center [408, 95] width 392 height 31
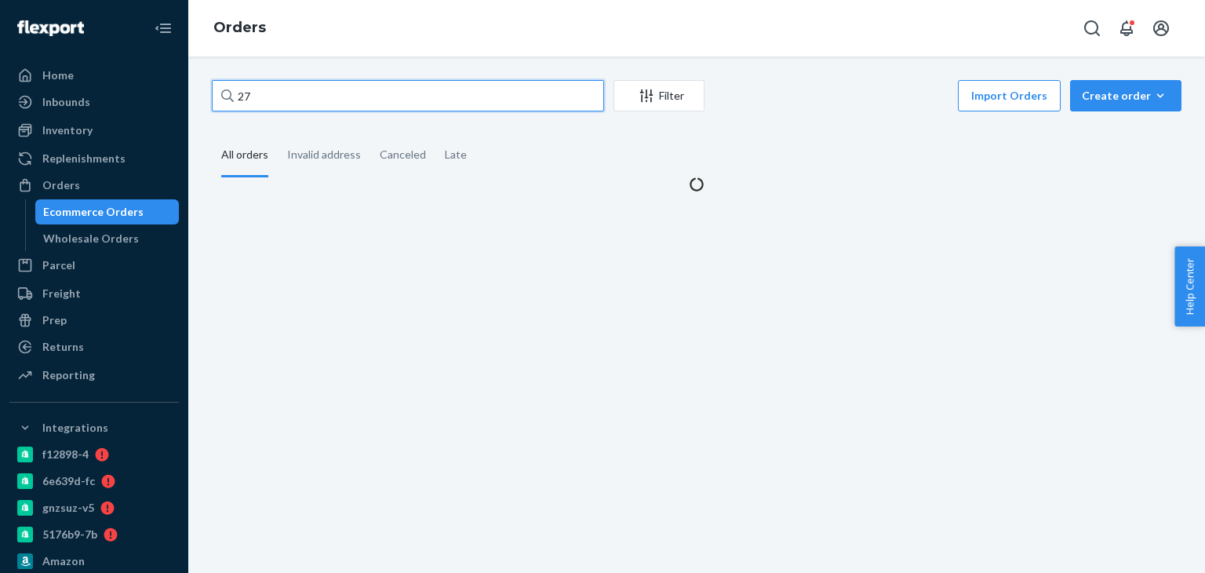
type input "2"
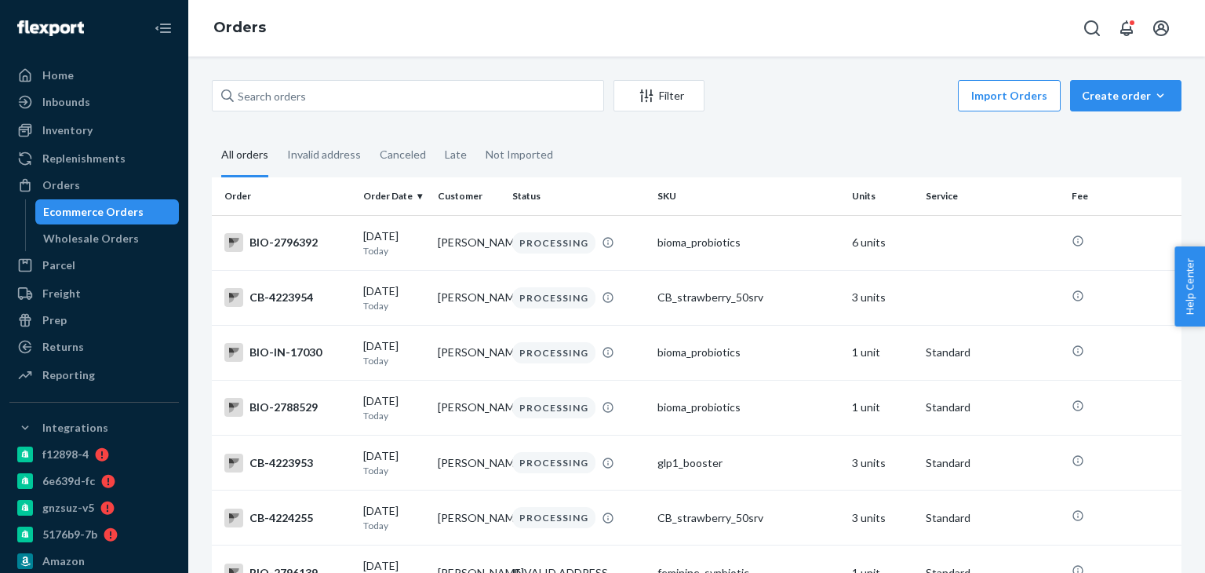
click at [494, 40] on div "Orders" at bounding box center [696, 28] width 1017 height 56
click at [341, 258] on td "BIO-2796392" at bounding box center [284, 242] width 145 height 55
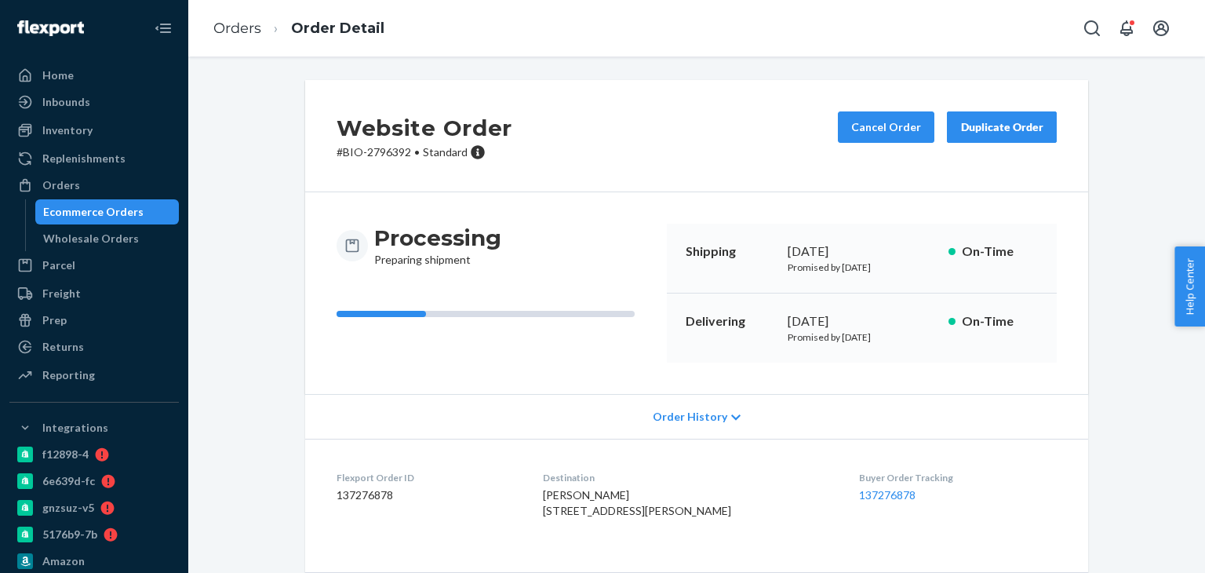
click at [487, 268] on div "Processing Preparing shipment" at bounding box center [496, 293] width 318 height 139
click at [483, 374] on div "Processing Preparing shipment Shipping September 25, 2025 Promised by September…" at bounding box center [696, 293] width 783 height 202
